Goal: Task Accomplishment & Management: Use online tool/utility

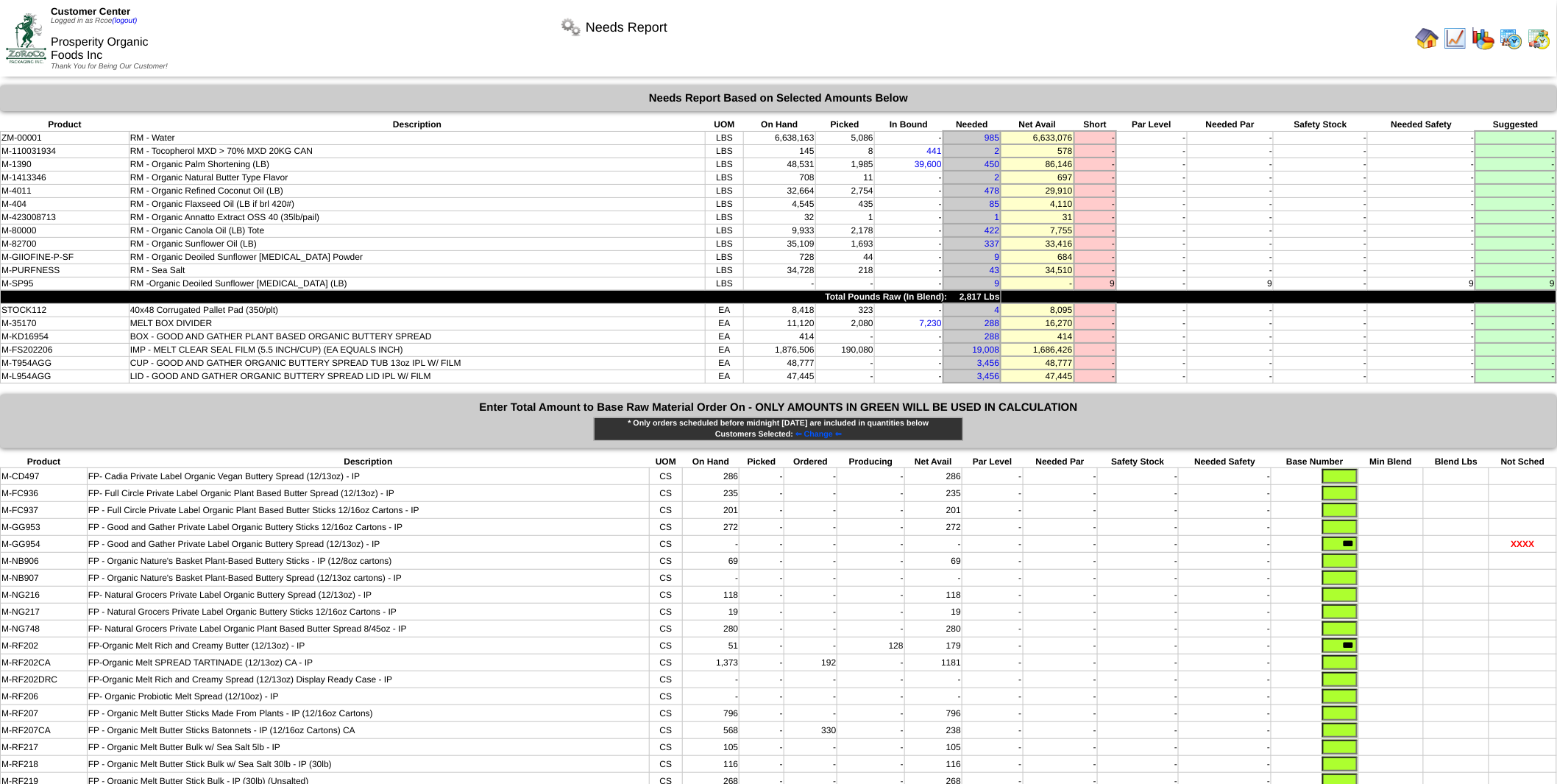
click at [1401, 36] on img at bounding box center [1540, 39] width 24 height 24
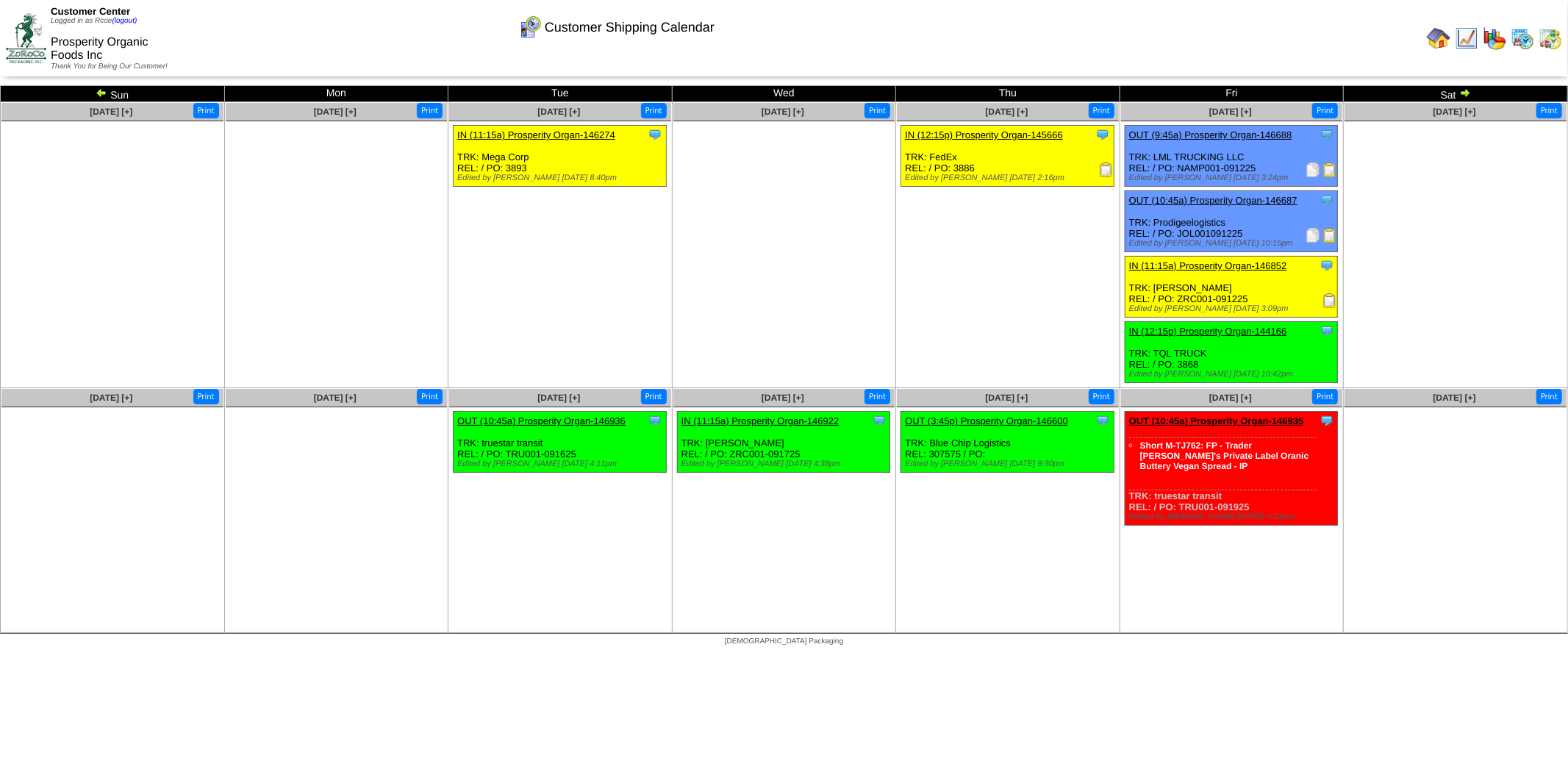
click at [1246, 344] on div "Clone Item IN (12:15p) Prosperity Organ-144166 Prosperity Organic Foods Inc Sch…" at bounding box center [1231, 353] width 213 height 61
click at [1295, 353] on div "Clone Item IN (12:15p) Prosperity Organ-144166 Prosperity Organic Foods Inc Sch…" at bounding box center [1231, 353] width 213 height 61
